Goal: Task Accomplishment & Management: Use online tool/utility

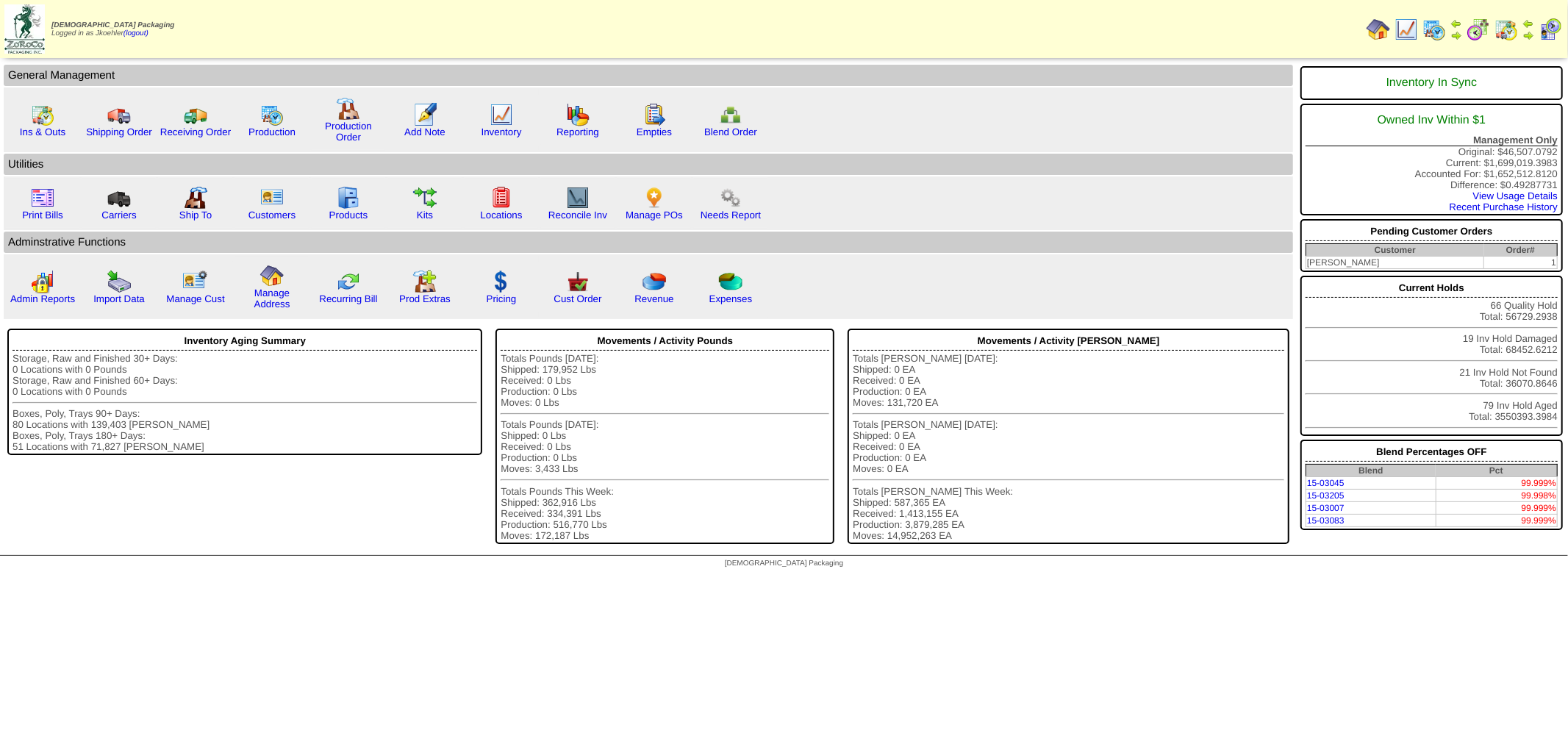
click at [1436, 21] on img at bounding box center [1434, 30] width 24 height 24
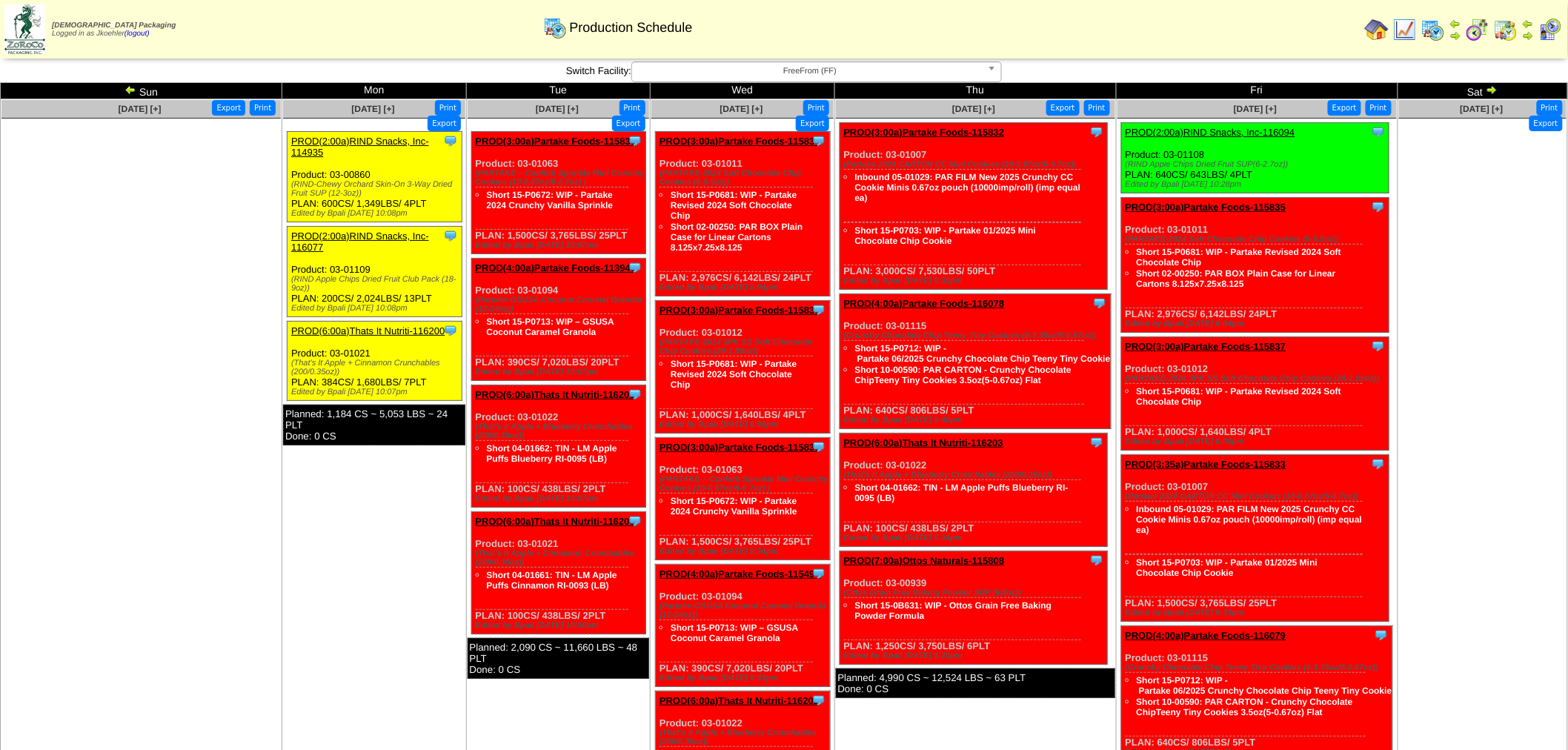
click at [127, 88] on img at bounding box center [130, 90] width 12 height 12
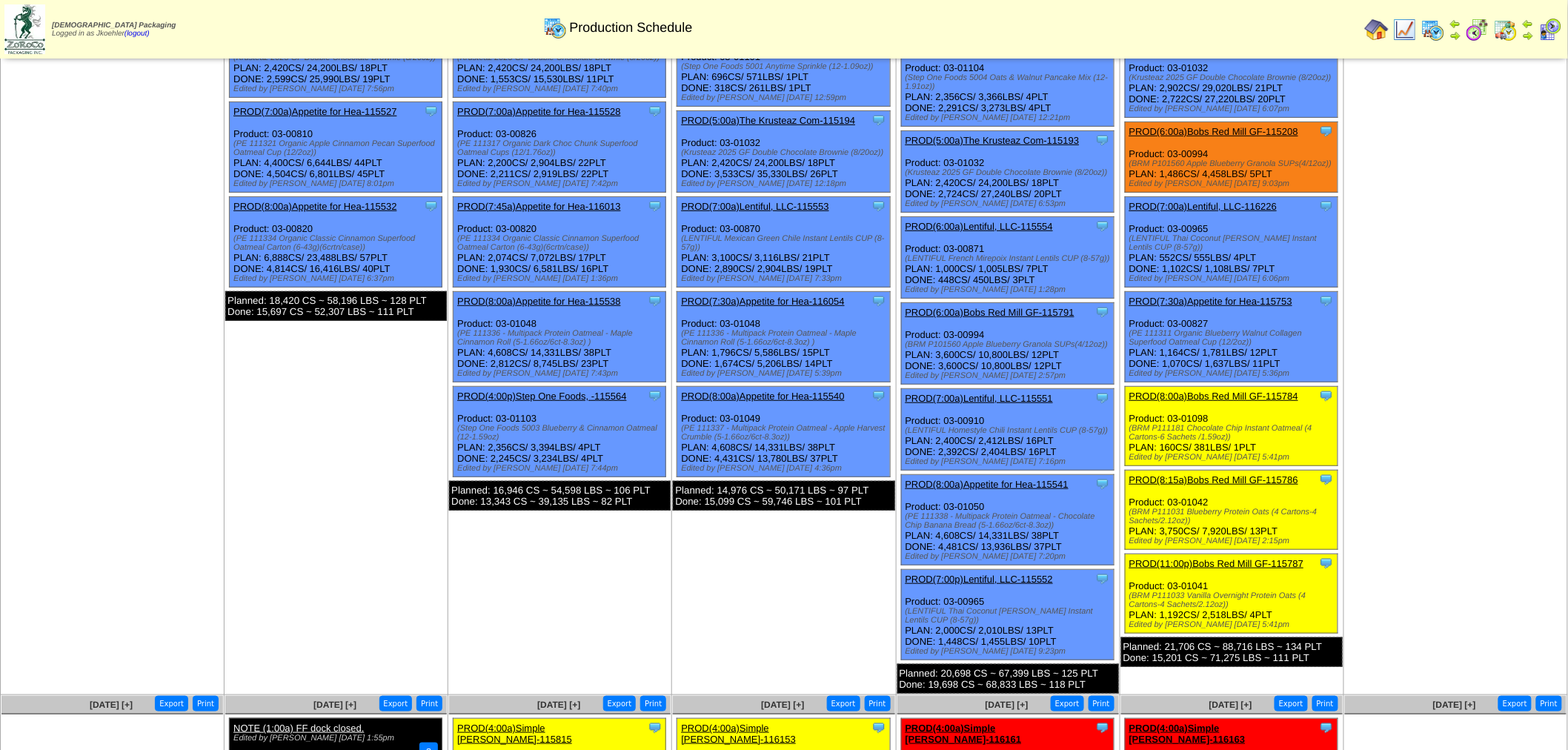
scroll to position [165, 0]
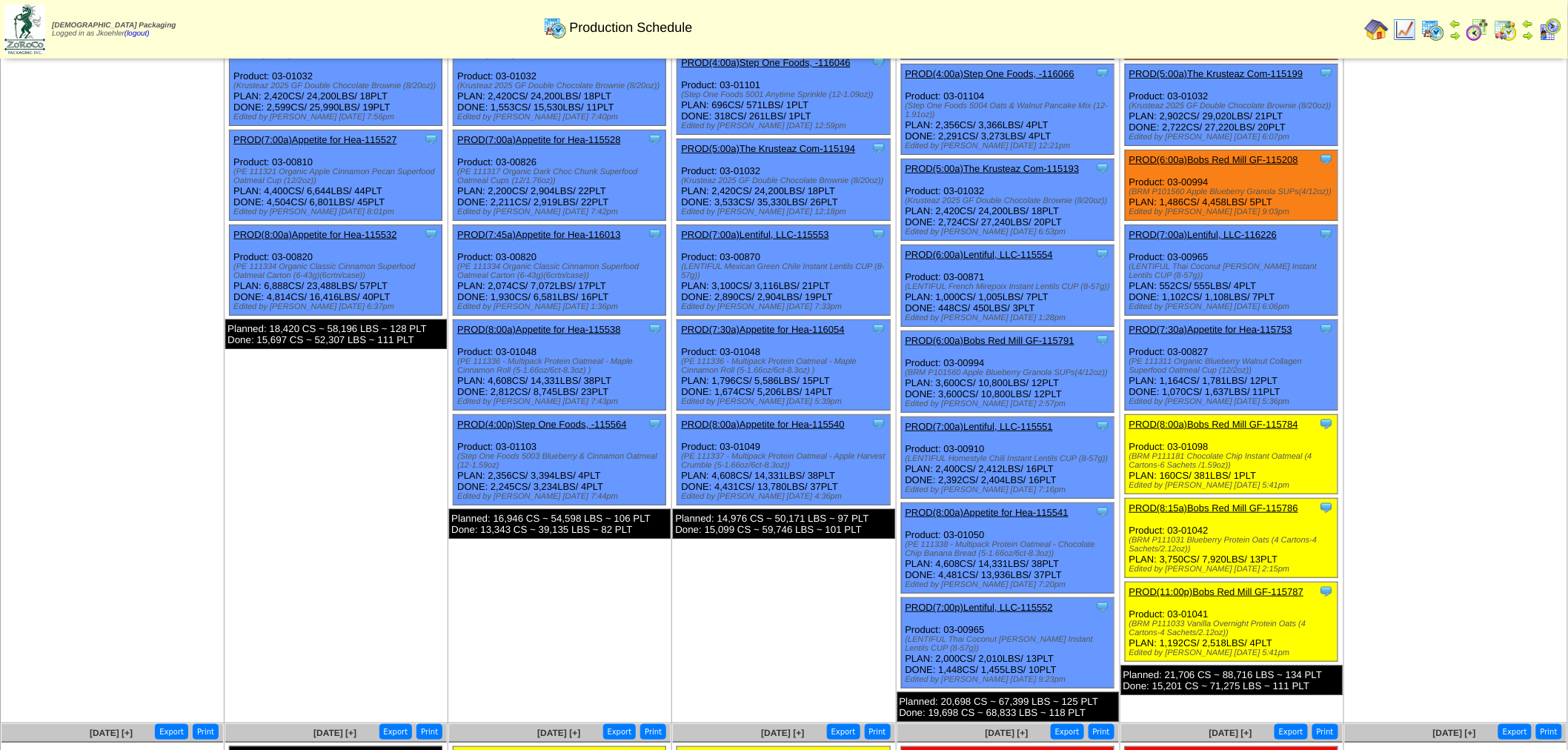
click at [1026, 249] on link "PROD(6:00a)Lentiful, LLC-115554" at bounding box center [979, 254] width 148 height 11
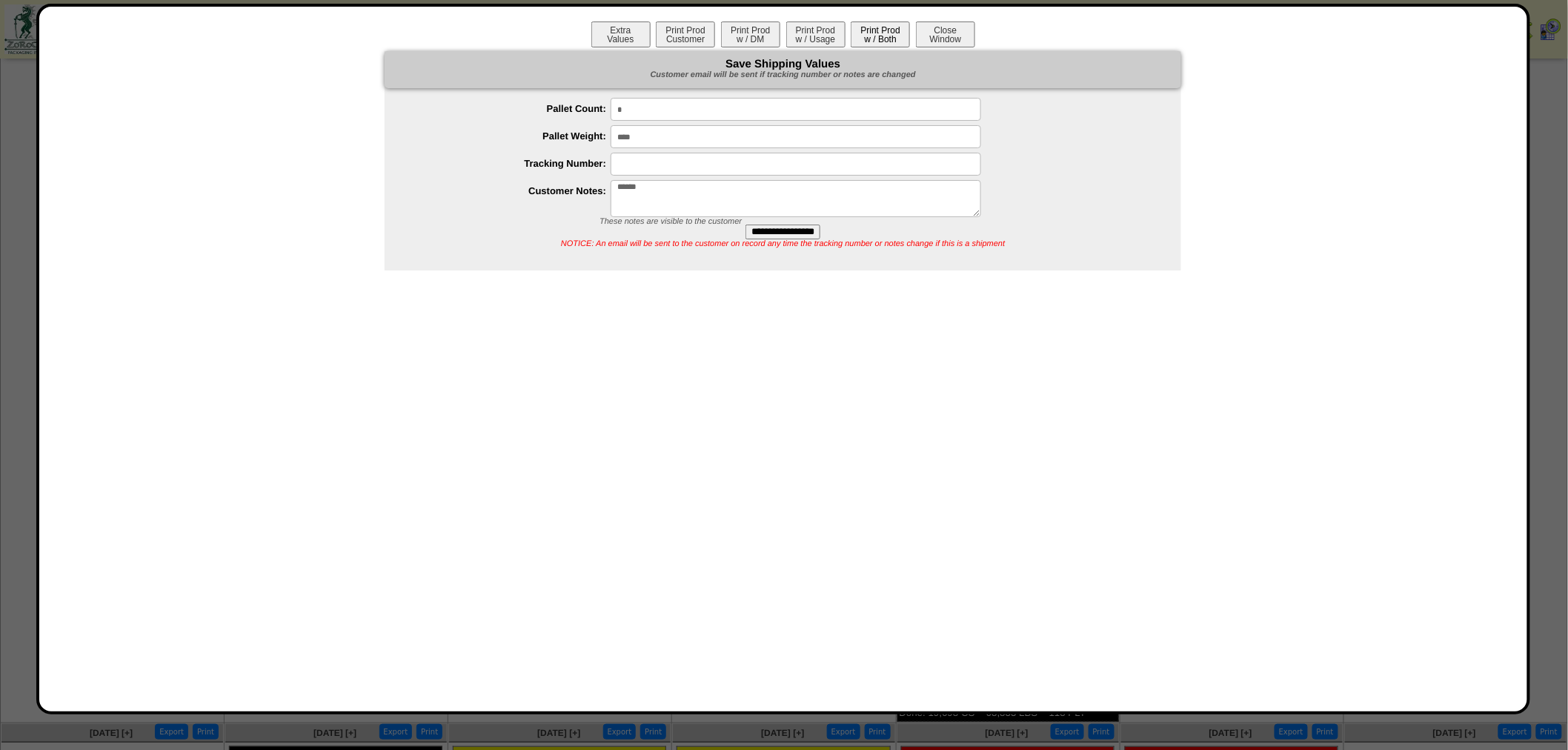
click at [880, 37] on button "Print Prod w / Both" at bounding box center [880, 34] width 59 height 26
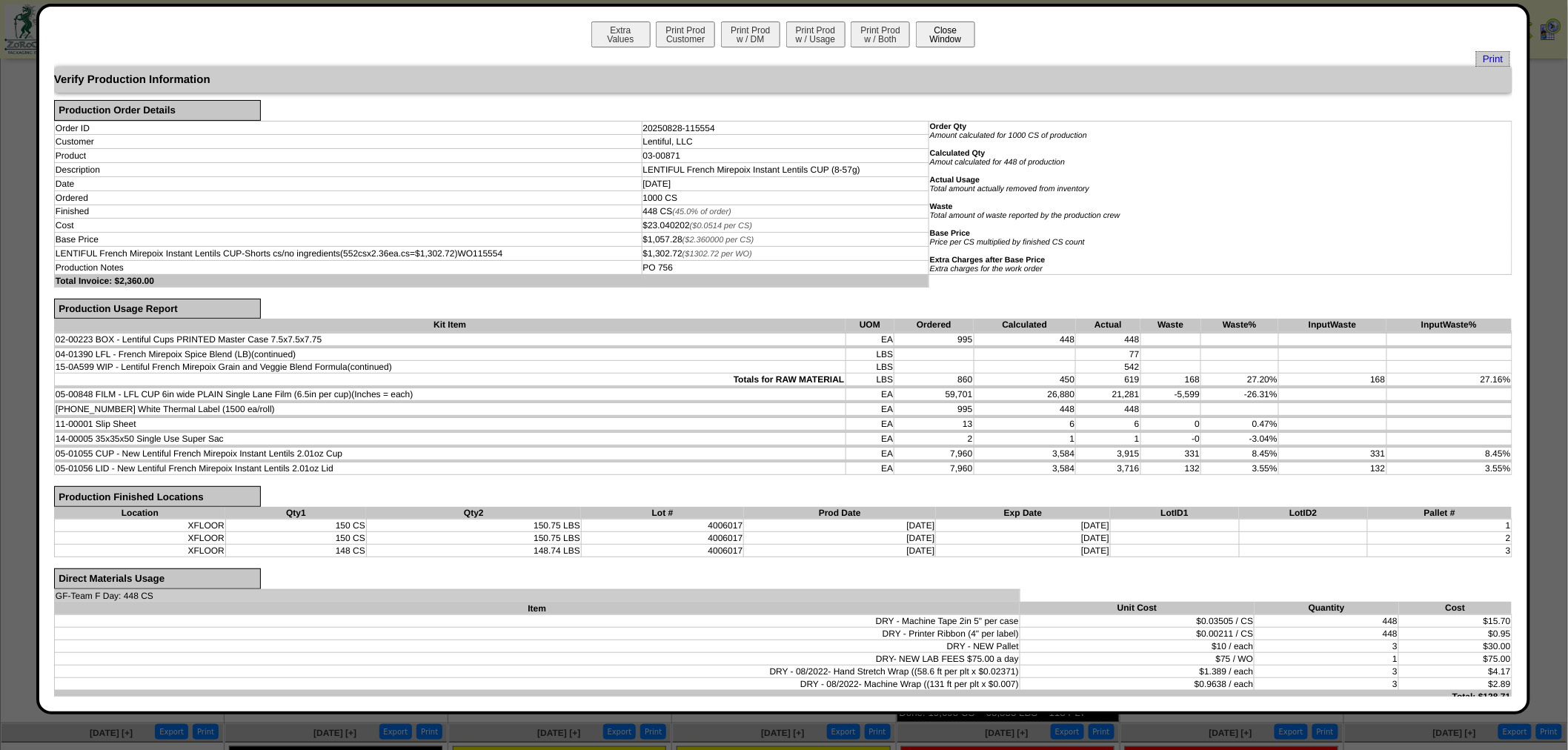
click at [934, 34] on button "Close Window" at bounding box center [945, 34] width 59 height 26
